Goal: Task Accomplishment & Management: Complete application form

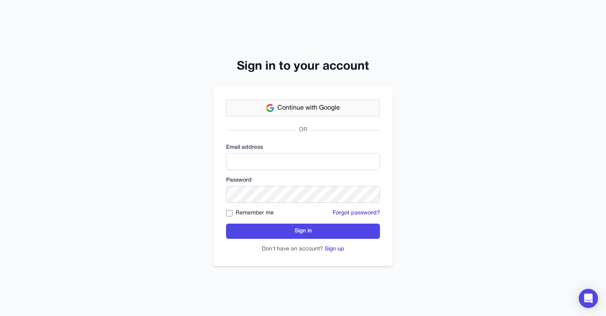
click at [302, 109] on span "Continue with Google" at bounding box center [308, 108] width 62 height 10
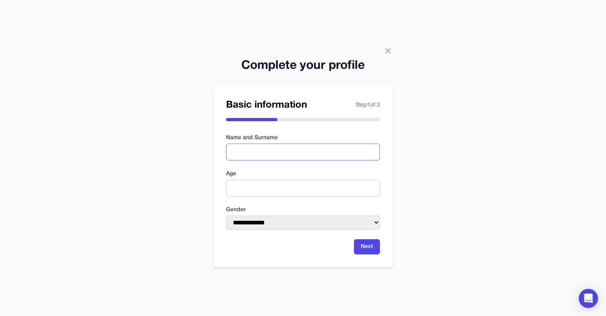
click at [279, 156] on input "text" at bounding box center [303, 152] width 154 height 17
type input "**********"
type input "**"
select select "****"
click at [371, 249] on button "Next" at bounding box center [367, 246] width 26 height 15
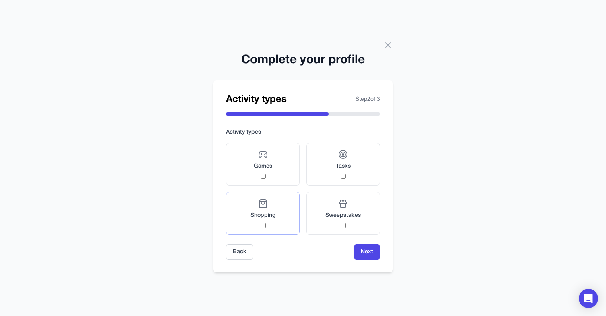
click at [266, 205] on icon at bounding box center [263, 204] width 10 height 10
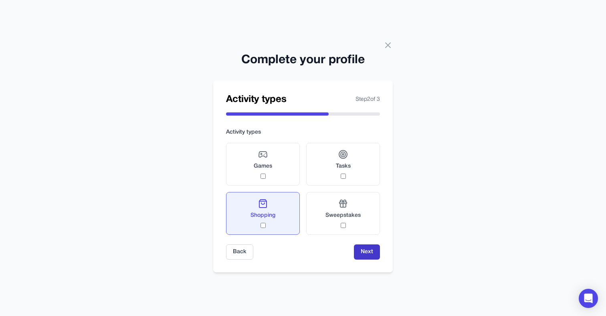
click at [370, 252] on button "Next" at bounding box center [367, 252] width 26 height 15
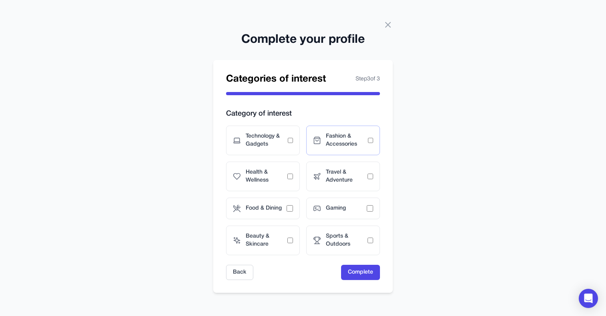
click at [356, 134] on span "Fashion & Accessories" at bounding box center [347, 141] width 42 height 16
click at [286, 137] on span "Technology & Gadgets" at bounding box center [266, 141] width 42 height 16
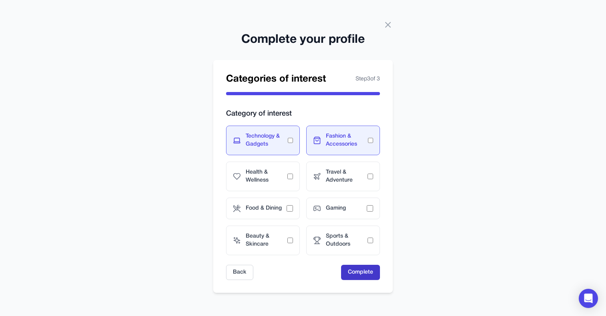
click at [365, 271] on button "Complete" at bounding box center [360, 272] width 39 height 15
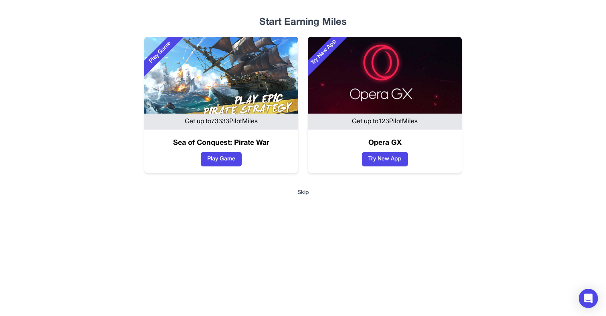
click at [305, 195] on button "Skip" at bounding box center [302, 193] width 487 height 8
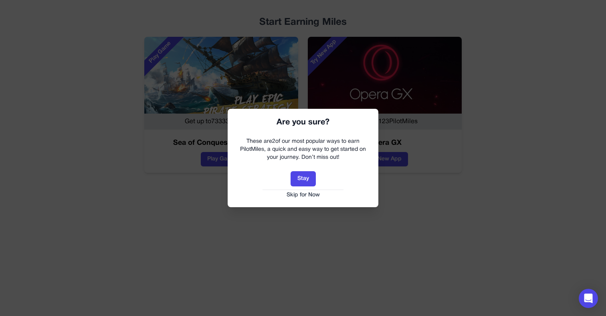
click at [304, 193] on button "Skip for Now" at bounding box center [302, 195] width 135 height 8
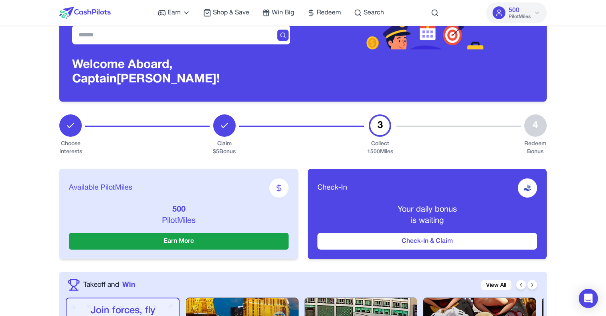
scroll to position [35, 0]
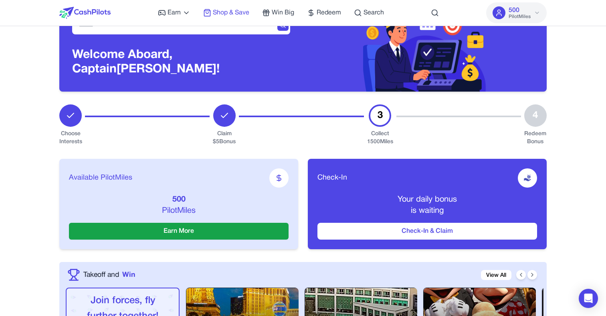
click at [224, 14] on span "Shop & Save" at bounding box center [231, 13] width 36 height 10
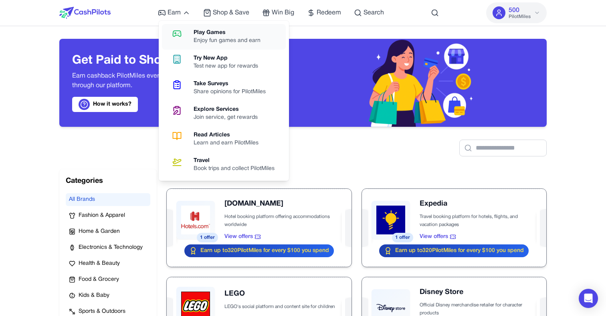
click at [201, 34] on div "Play Games" at bounding box center [229, 33] width 73 height 8
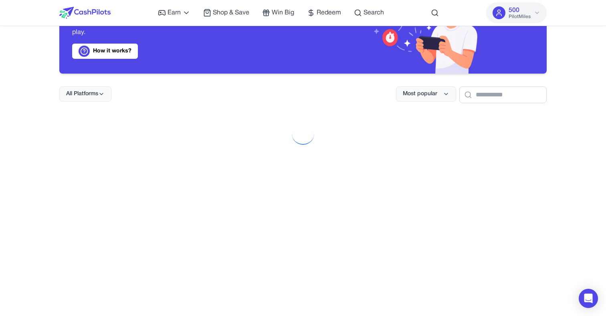
scroll to position [58, 0]
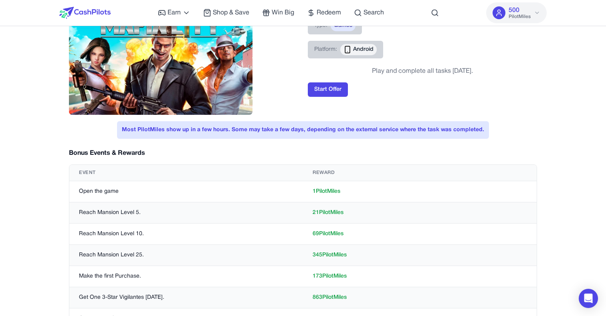
scroll to position [46, 0]
click at [326, 84] on button "Start Offer" at bounding box center [328, 90] width 40 height 14
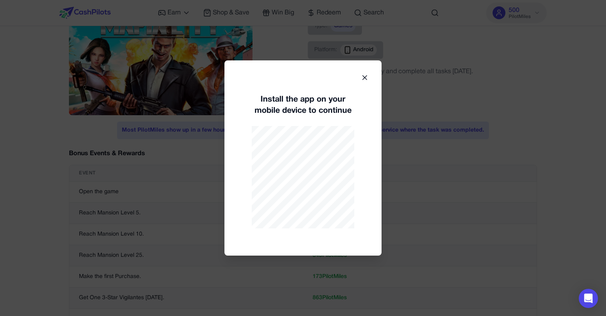
click at [362, 77] on icon at bounding box center [364, 78] width 8 height 8
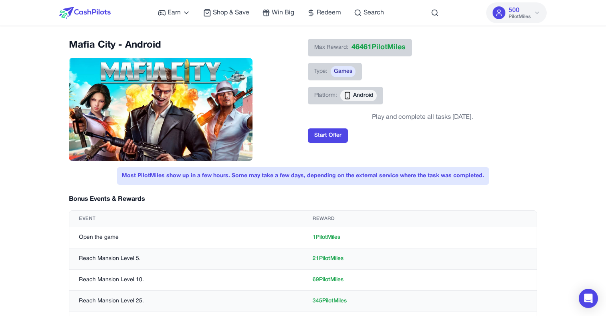
scroll to position [1, 0]
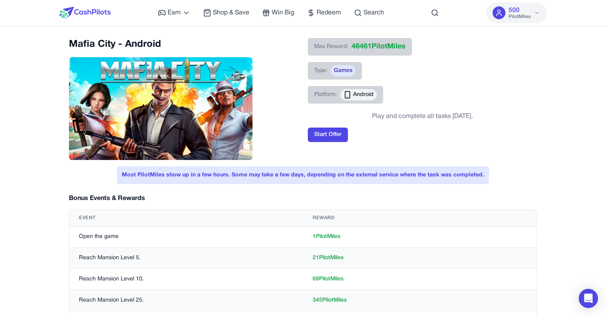
click at [329, 96] on span "Platform:" at bounding box center [325, 95] width 23 height 8
click at [335, 72] on span "Games" at bounding box center [342, 70] width 25 height 11
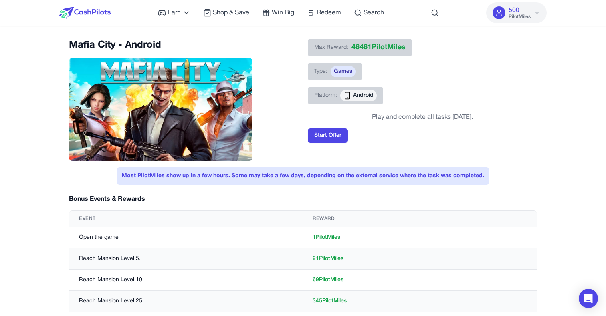
scroll to position [188, 0]
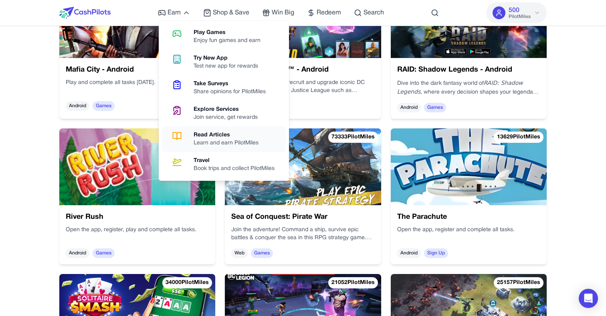
click at [219, 137] on div "Read Articles" at bounding box center [228, 135] width 71 height 8
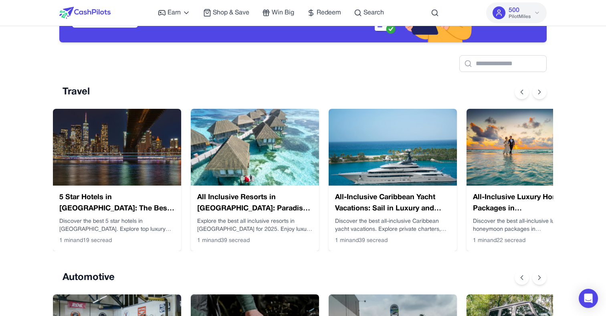
scroll to position [85, 0]
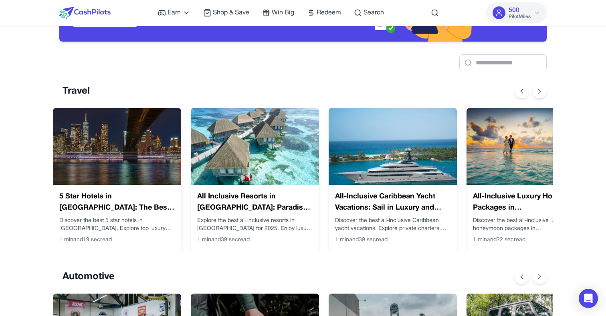
click at [131, 201] on h3 "5 Star Hotels in [GEOGRAPHIC_DATA]: The Best Luxury Stays in [GEOGRAPHIC_DATA]" at bounding box center [116, 202] width 115 height 22
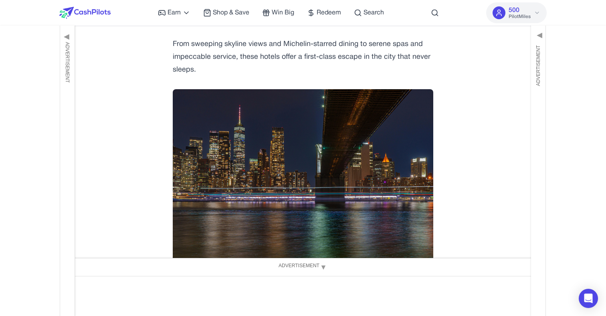
scroll to position [209, 0]
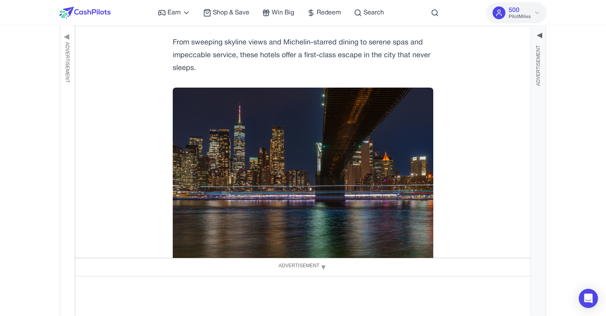
click at [542, 34] on span "▶" at bounding box center [538, 36] width 8 height 12
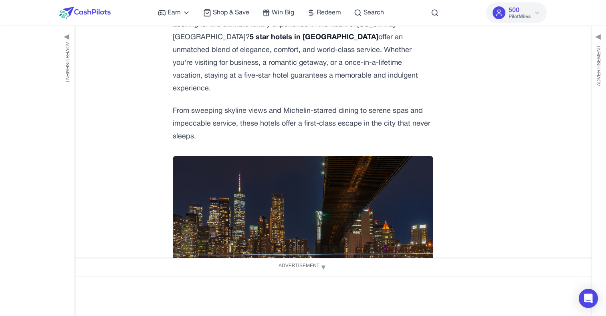
scroll to position [0, 0]
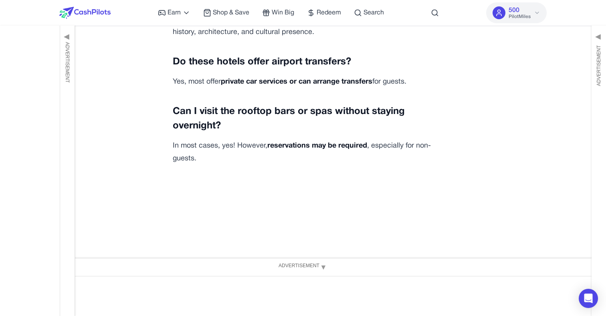
click at [306, 300] on button "Claim Article" at bounding box center [303, 308] width 50 height 16
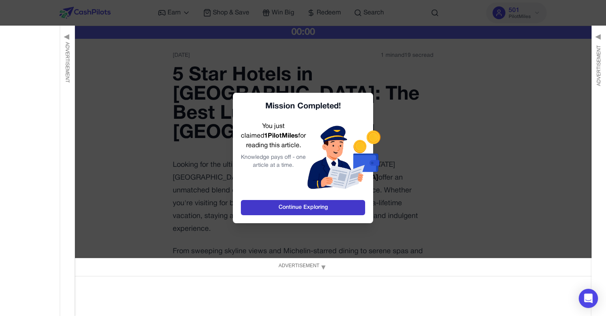
click at [288, 206] on link "Continue Exploring" at bounding box center [303, 207] width 124 height 15
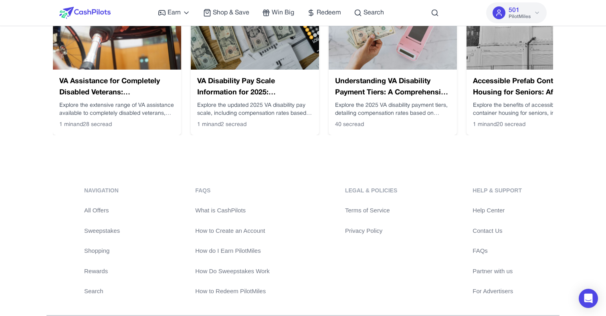
scroll to position [1501, 0]
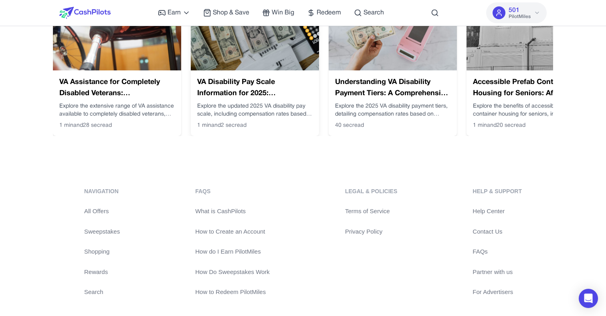
click at [230, 79] on h3 "VA Disability Pay Scale Information for 2025: Comprehensive Guide for Veterans" at bounding box center [254, 88] width 115 height 22
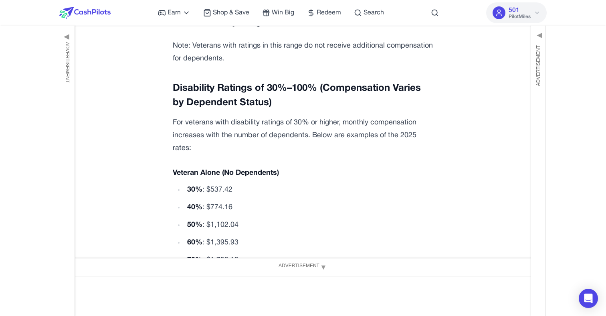
scroll to position [540, 0]
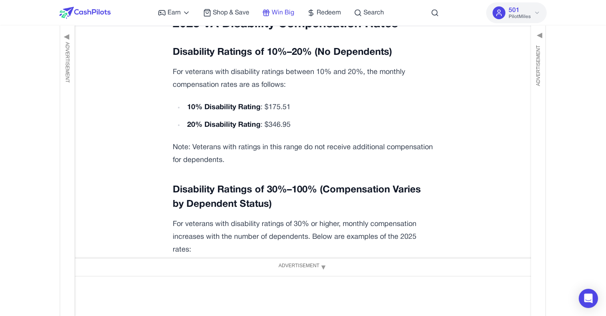
click at [277, 14] on span "Win Big" at bounding box center [283, 13] width 22 height 10
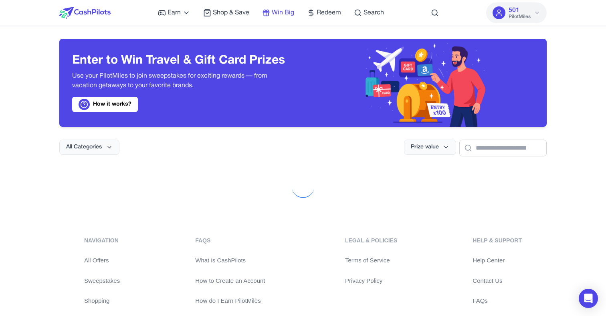
click at [278, 13] on span "Win Big" at bounding box center [283, 13] width 22 height 10
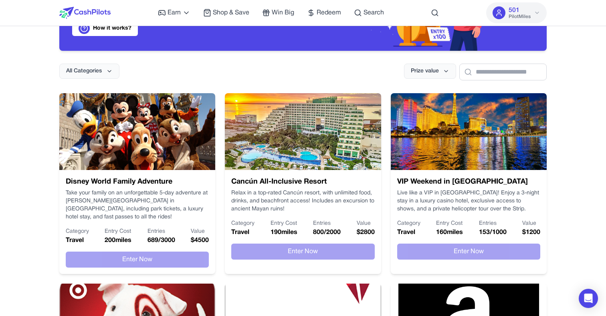
scroll to position [88, 0]
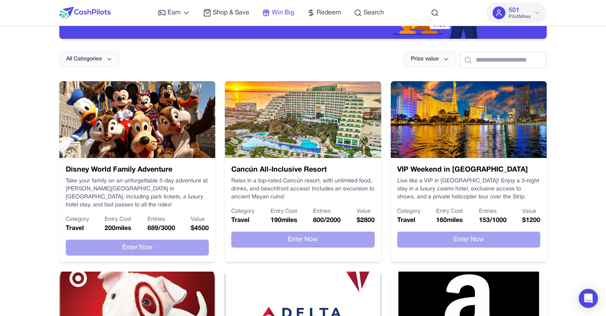
click at [278, 15] on span "Win Big" at bounding box center [283, 13] width 22 height 10
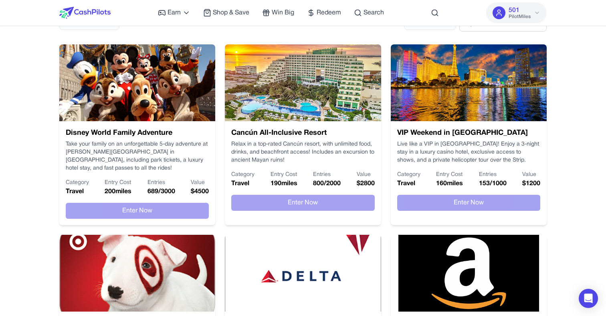
scroll to position [134, 0]
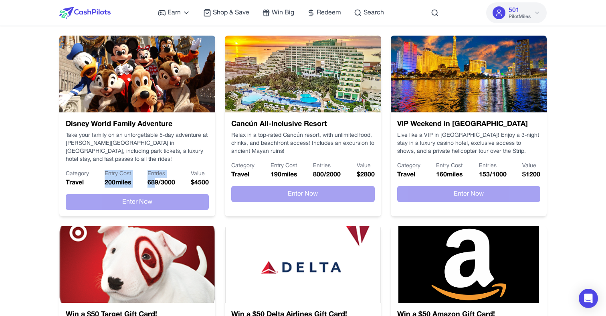
drag, startPoint x: 104, startPoint y: 168, endPoint x: 154, endPoint y: 171, distance: 50.2
click at [154, 171] on div "Category Travel Entry Cost 200 miles Entries 689 / 3000 Value $ 4500" at bounding box center [137, 179] width 143 height 18
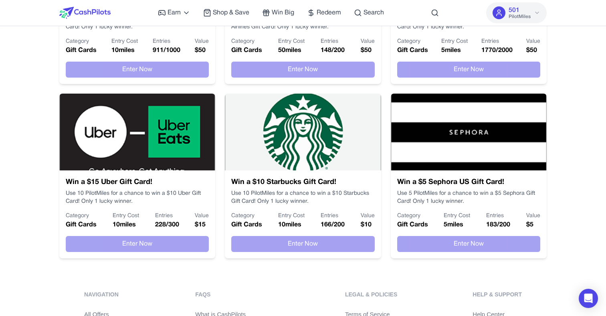
scroll to position [441, 0]
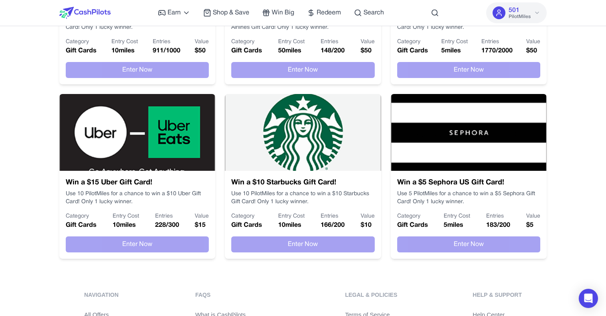
click at [303, 134] on img at bounding box center [303, 132] width 156 height 77
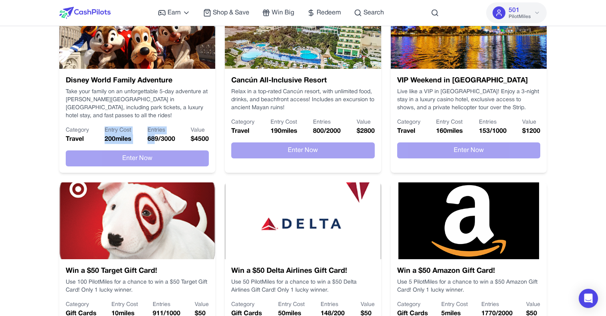
scroll to position [0, 0]
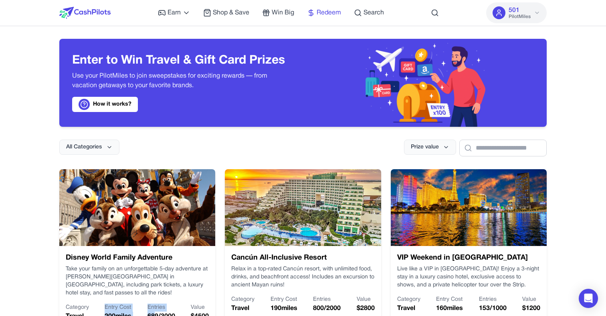
click at [325, 10] on span "Redeem" at bounding box center [328, 13] width 24 height 10
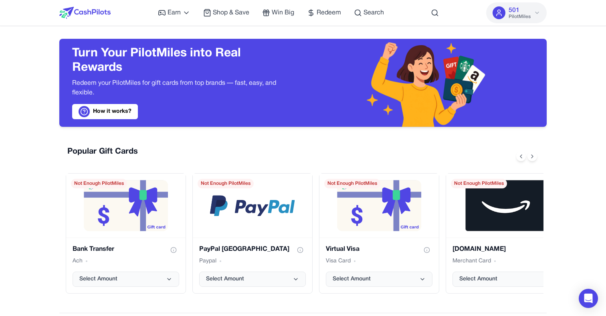
click at [85, 13] on img at bounding box center [84, 13] width 51 height 12
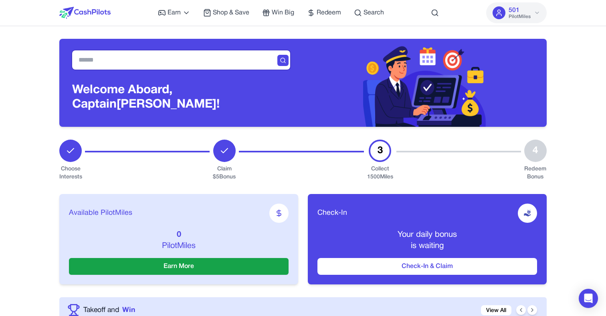
click at [221, 57] on input "text" at bounding box center [181, 59] width 218 height 19
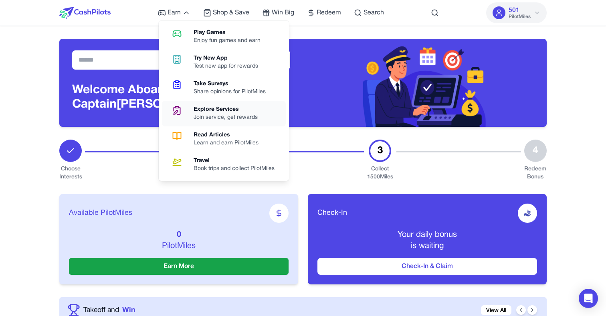
click at [216, 109] on div "Explore Services" at bounding box center [228, 110] width 70 height 8
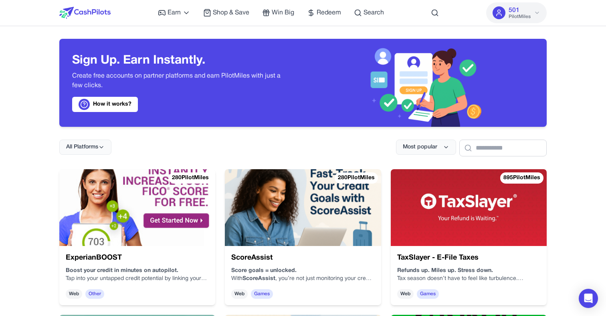
click at [102, 14] on img at bounding box center [84, 13] width 51 height 12
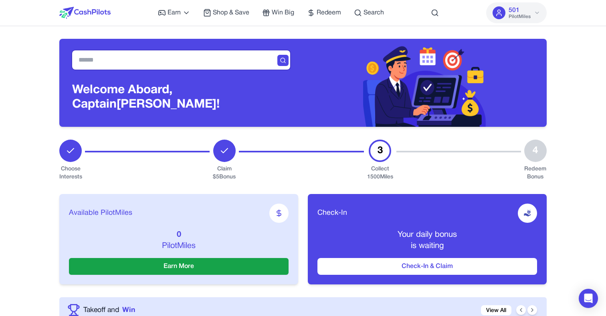
click at [229, 57] on input "text" at bounding box center [181, 59] width 218 height 19
drag, startPoint x: 76, startPoint y: 90, endPoint x: 127, endPoint y: 115, distance: 57.5
click at [127, 115] on div "Welcome Aboard, Captain [PERSON_NAME]!" at bounding box center [180, 83] width 243 height 88
drag, startPoint x: 219, startPoint y: 169, endPoint x: 234, endPoint y: 175, distance: 16.0
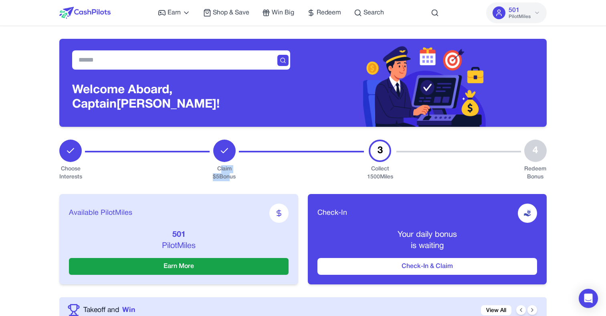
click at [229, 174] on div "Claim $ 5 Bonus" at bounding box center [224, 173] width 23 height 16
